Goal: Task Accomplishment & Management: Complete application form

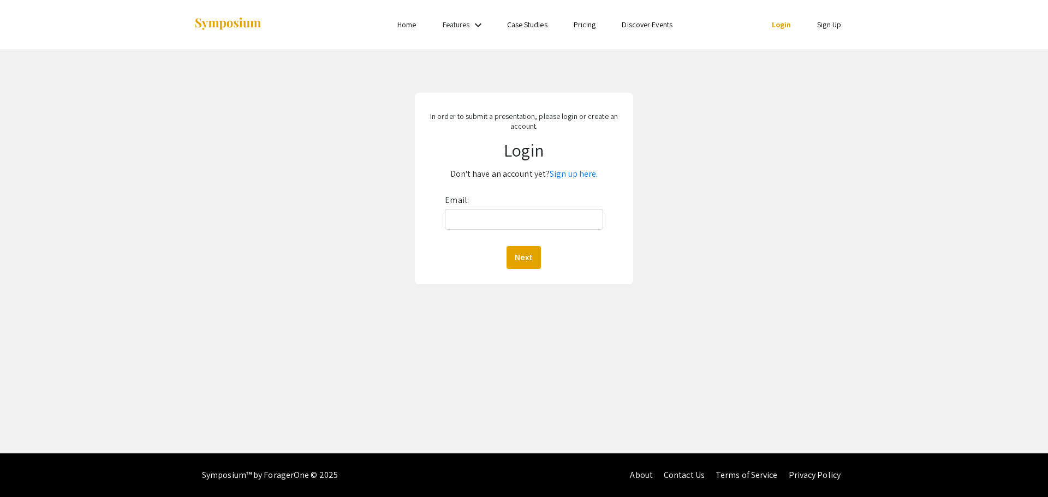
click at [417, 31] on ul "Skip navigation Home Features keyboard_arrow_down Case Studies Pricing Discover…" at bounding box center [524, 24] width 218 height 49
click at [404, 23] on link "Home" at bounding box center [406, 25] width 19 height 10
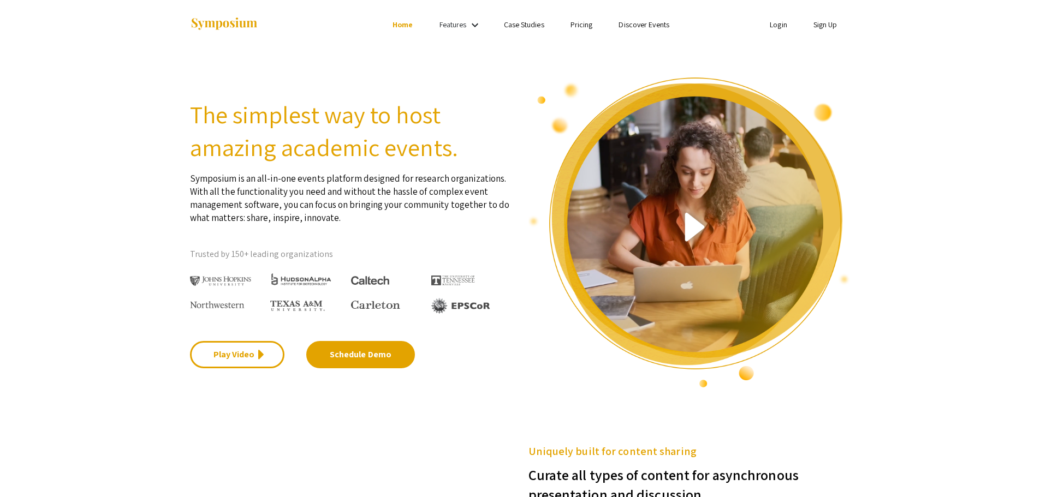
click at [774, 19] on li "Login" at bounding box center [779, 24] width 44 height 13
click at [779, 26] on link "Login" at bounding box center [778, 25] width 17 height 10
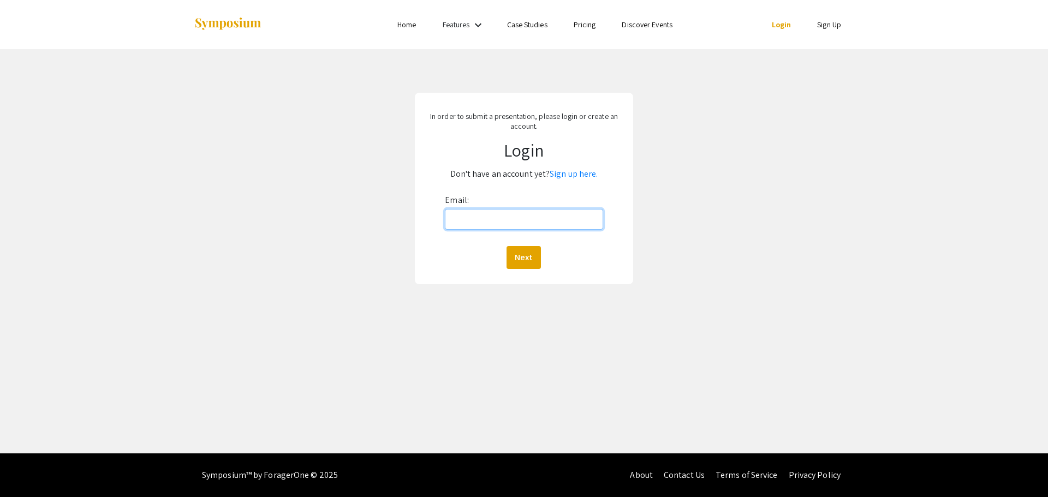
click at [459, 218] on input "Email:" at bounding box center [524, 219] width 158 height 21
type input "[EMAIL_ADDRESS][DOMAIN_NAME]"
click at [536, 262] on button "Next" at bounding box center [524, 257] width 34 height 23
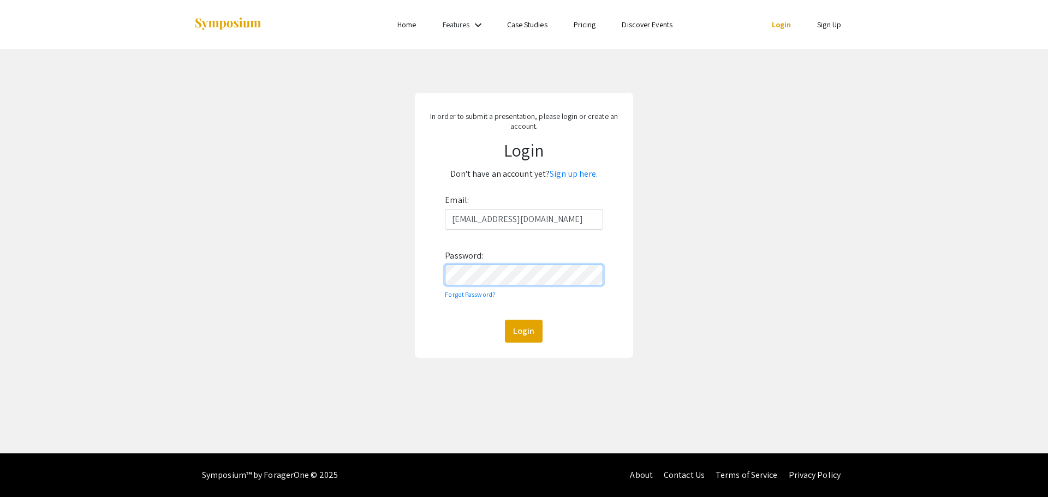
click at [505, 320] on button "Login" at bounding box center [524, 331] width 38 height 23
